Goal: Information Seeking & Learning: Understand process/instructions

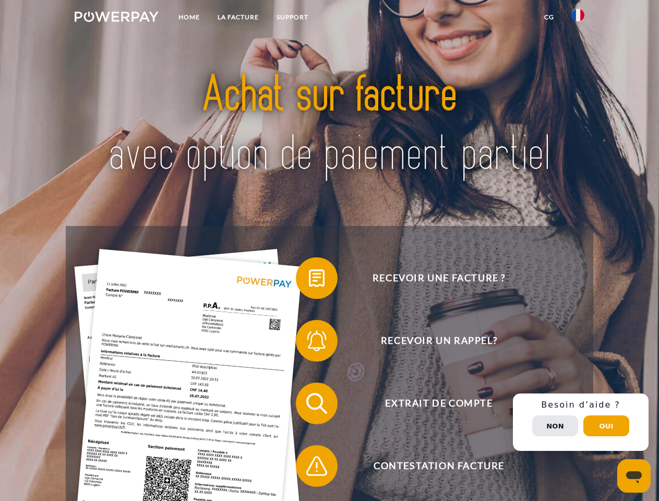
click at [116, 18] on img at bounding box center [117, 16] width 84 height 10
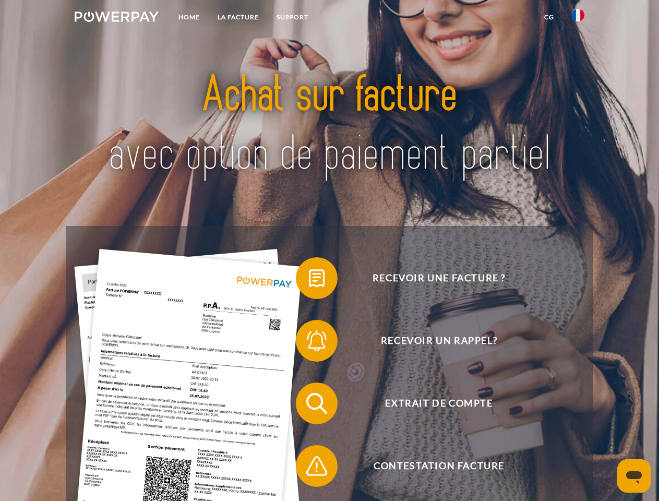
click at [578, 18] on img at bounding box center [578, 15] width 13 height 13
click at [549, 17] on link "CG" at bounding box center [549, 17] width 28 height 19
click at [309, 280] on span at bounding box center [301, 278] width 52 height 52
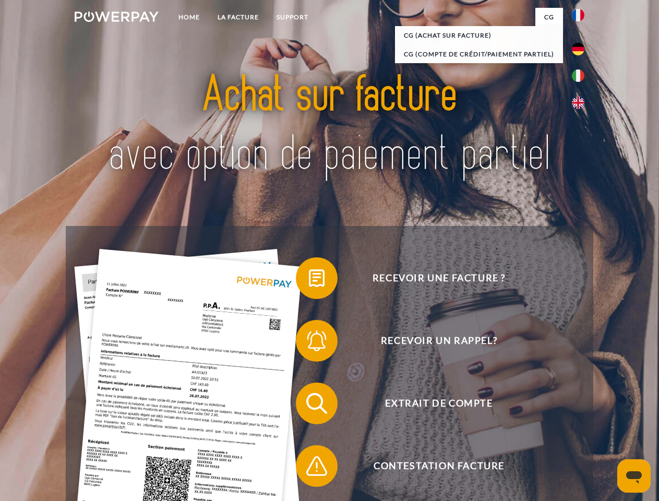
click at [309, 343] on span at bounding box center [301, 340] width 52 height 52
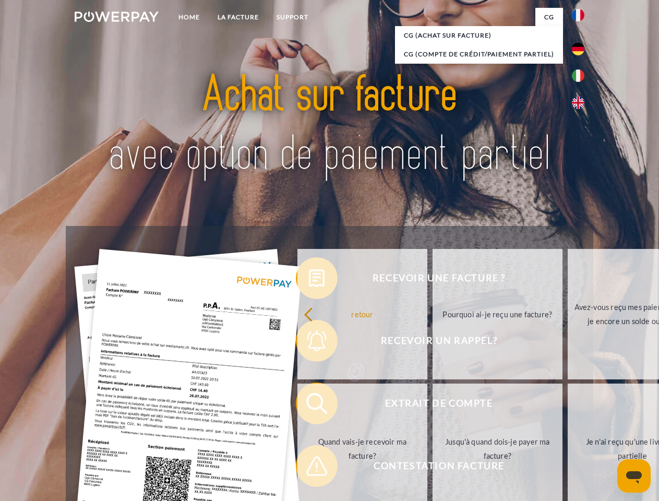
click at [432, 405] on link "Jusqu'à quand dois-je payer ma facture?" at bounding box center [497, 448] width 130 height 130
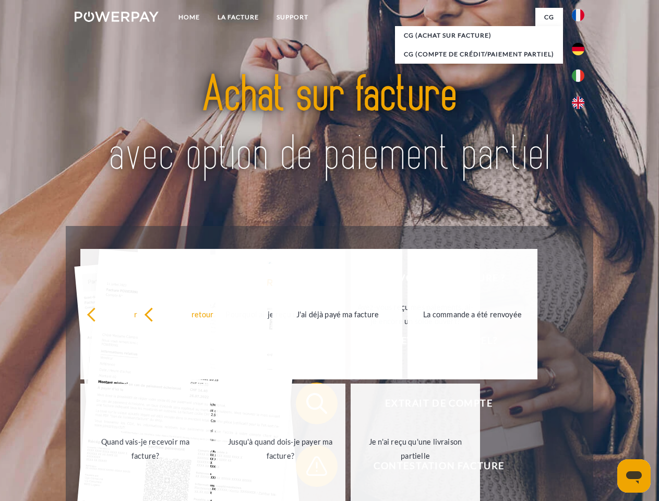
click at [309, 468] on span at bounding box center [301, 466] width 52 height 52
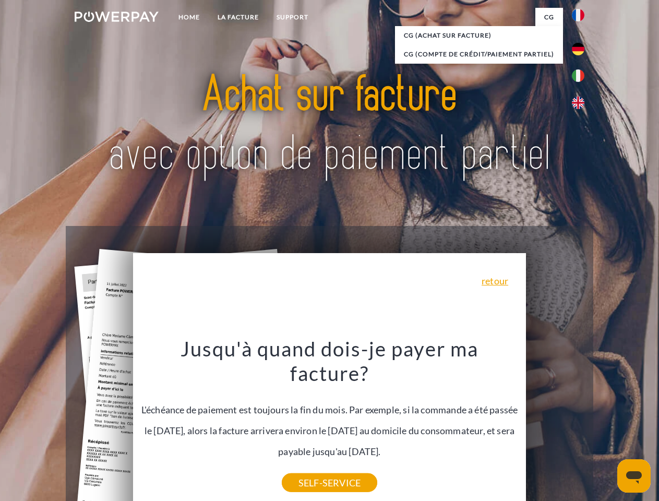
click at [580, 422] on div "Recevoir une facture ? Recevoir un rappel? Extrait de compte retour" at bounding box center [329, 434] width 527 height 417
click at [555, 424] on span "Extrait de compte" at bounding box center [439, 403] width 256 height 42
click at [606, 426] on header "Home LA FACTURE Support" at bounding box center [329, 360] width 659 height 720
